Goal: Find specific page/section: Find specific page/section

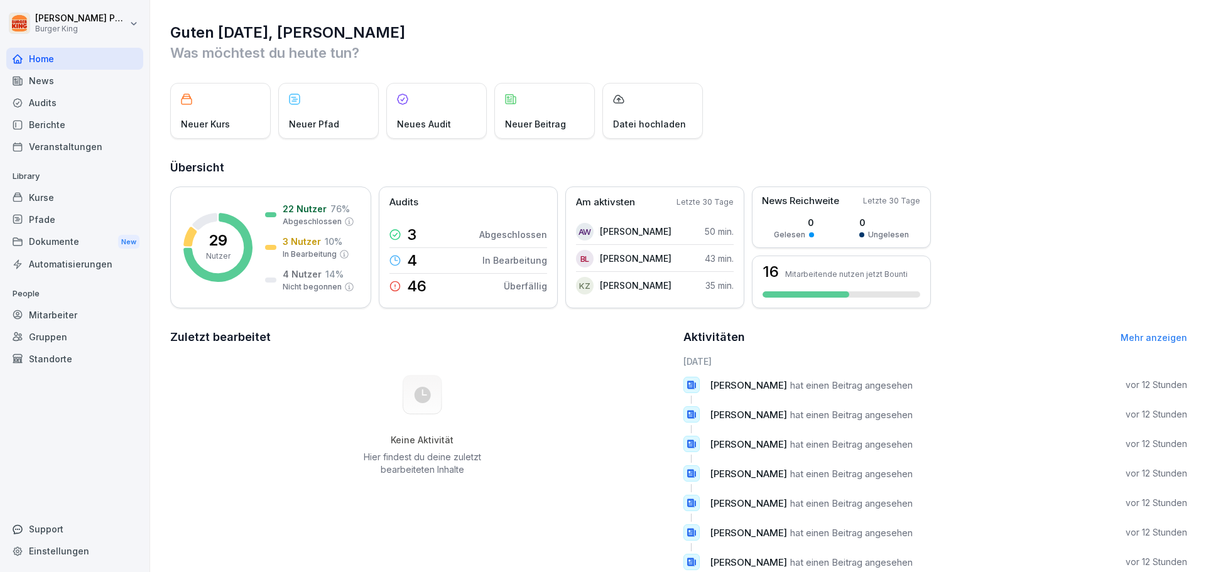
click at [56, 121] on div "Berichte" at bounding box center [74, 125] width 137 height 22
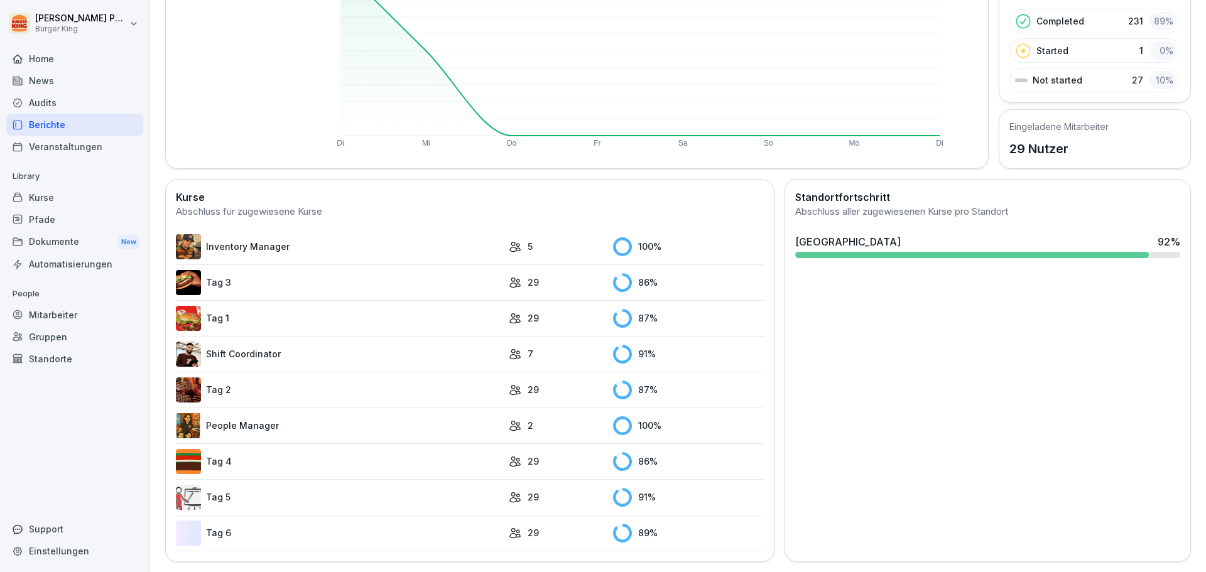
scroll to position [195, 0]
click at [218, 276] on link "Tag 3" at bounding box center [339, 282] width 327 height 25
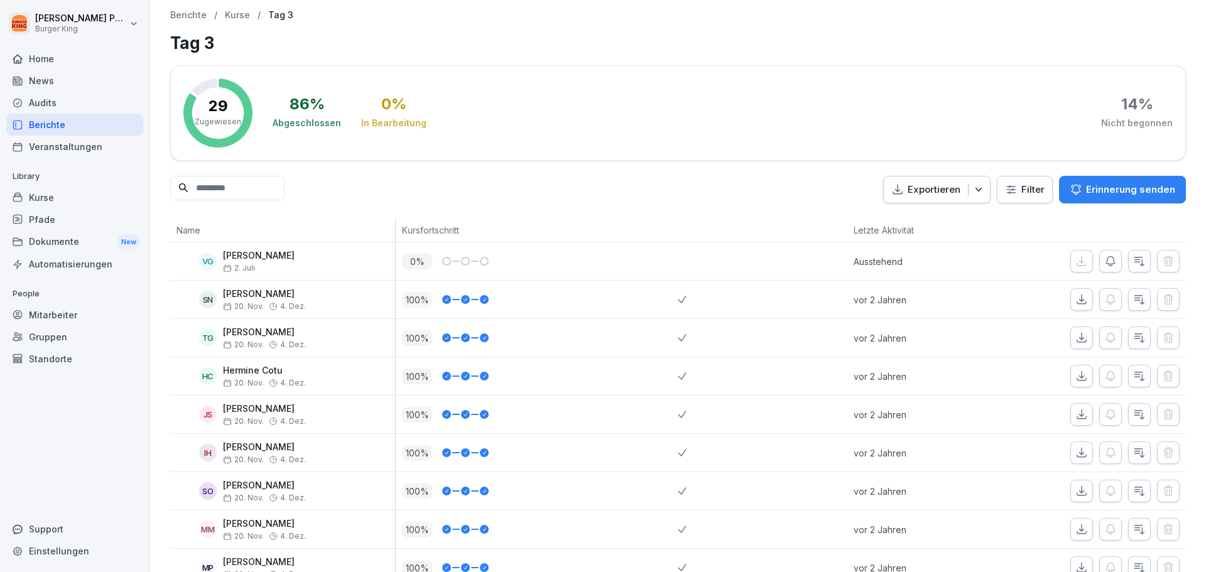
click at [60, 121] on div "Berichte" at bounding box center [74, 125] width 137 height 22
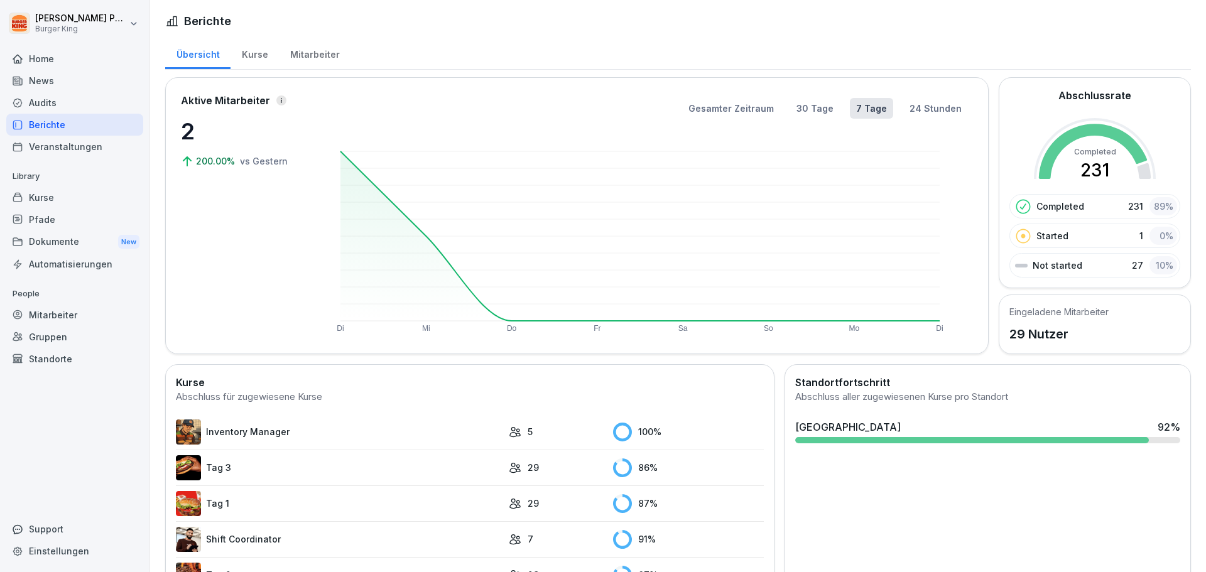
click at [217, 502] on link "Tag 1" at bounding box center [339, 503] width 327 height 25
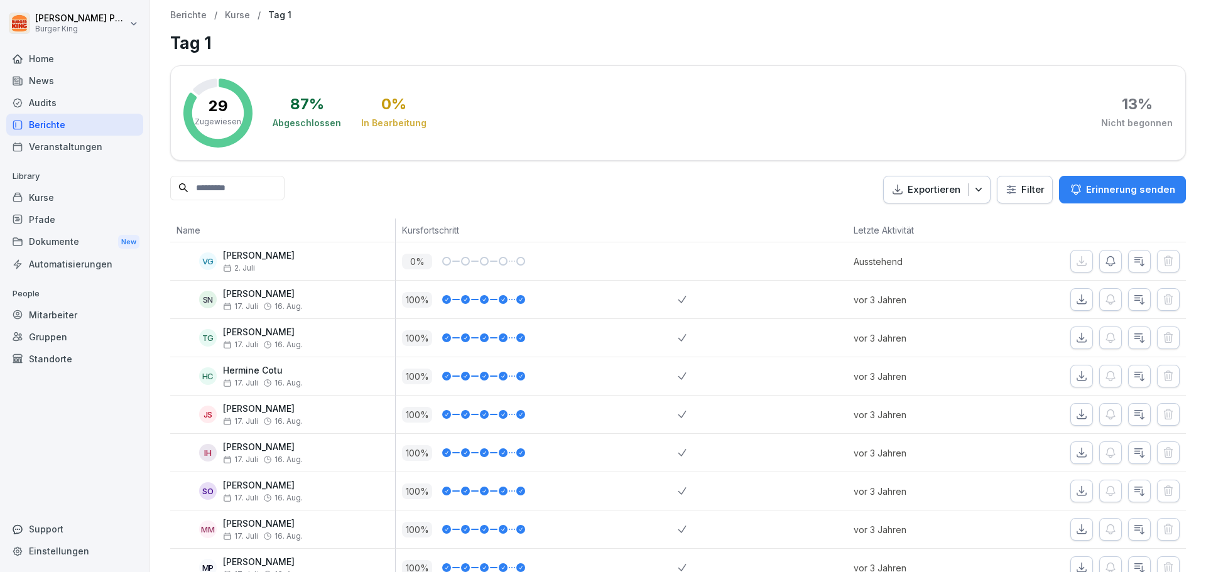
click at [78, 128] on div "Berichte" at bounding box center [74, 125] width 137 height 22
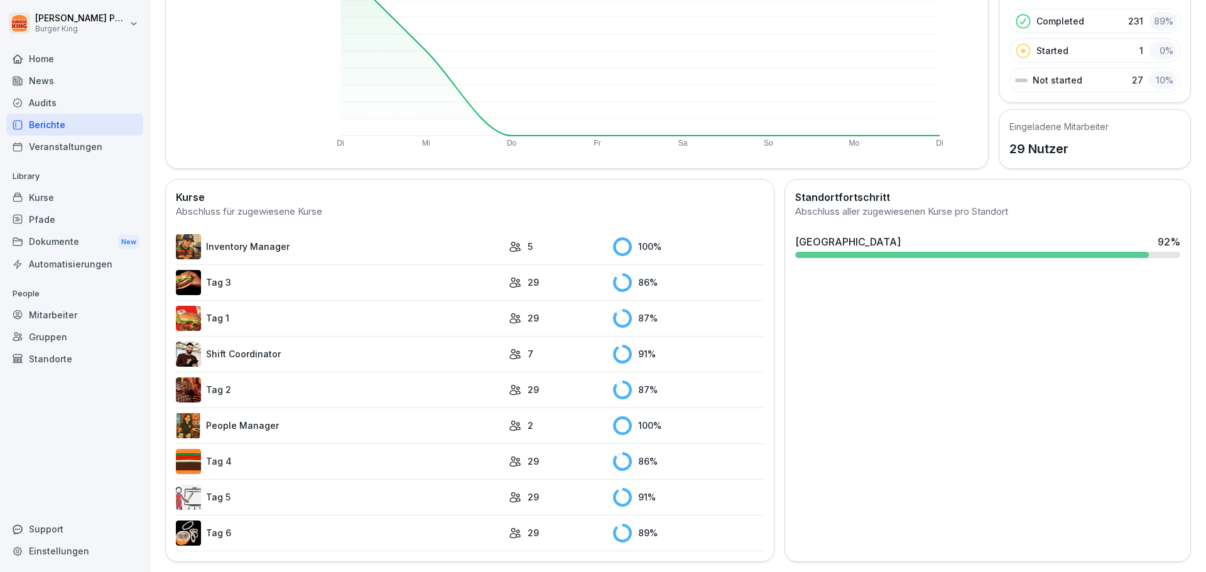
scroll to position [195, 0]
click at [231, 449] on link "Tag 4" at bounding box center [339, 461] width 327 height 25
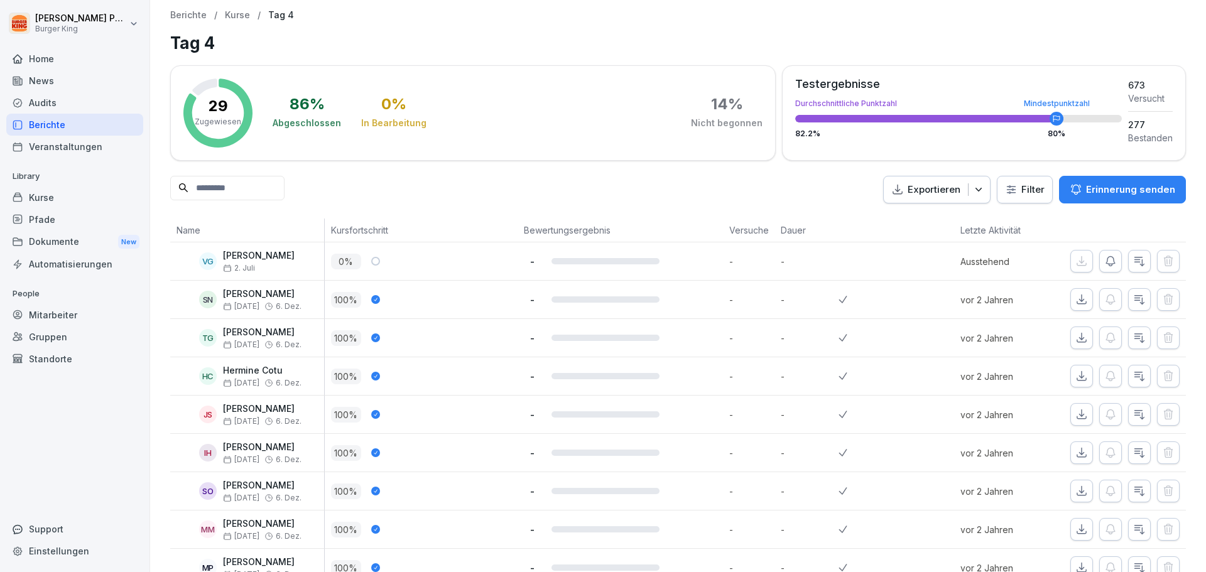
click at [67, 126] on div "Berichte" at bounding box center [74, 125] width 137 height 22
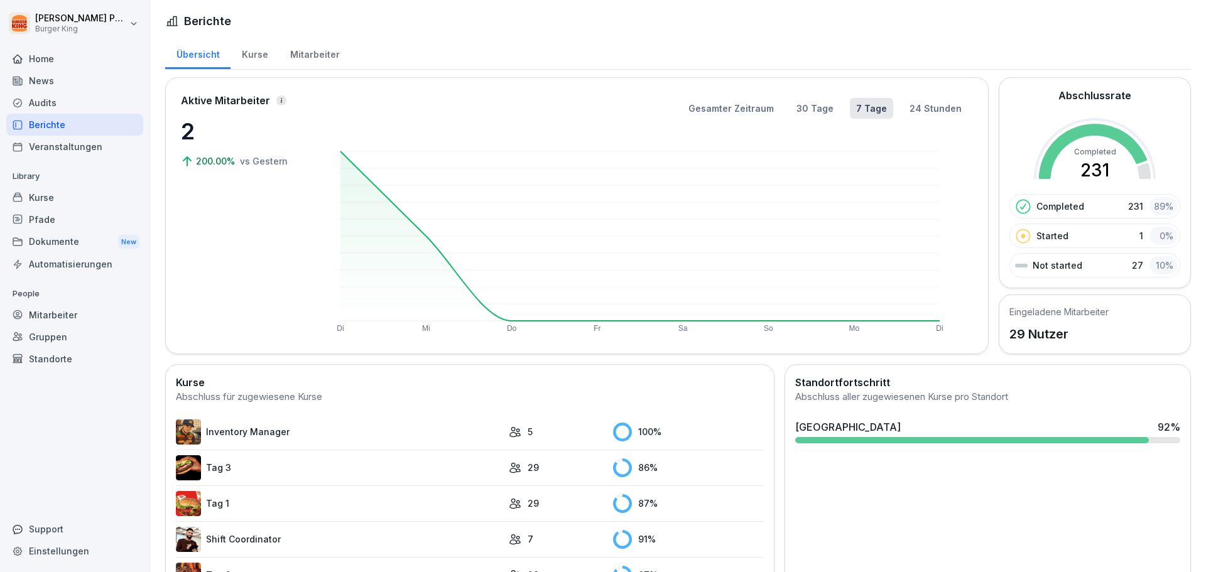
click at [93, 24] on html "[PERSON_NAME] Burger King Home News Audits Berichte Veranstaltungen Library Kur…" at bounding box center [603, 286] width 1206 height 572
click at [72, 83] on div "Abmelden" at bounding box center [80, 79] width 124 height 23
